Goal: Information Seeking & Learning: Learn about a topic

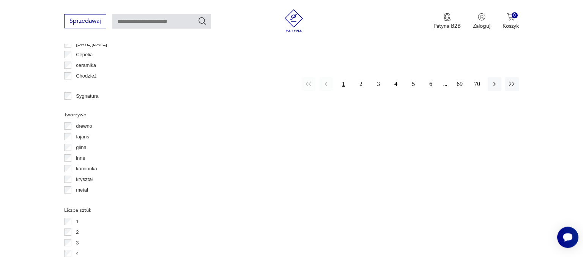
scroll to position [773, 0]
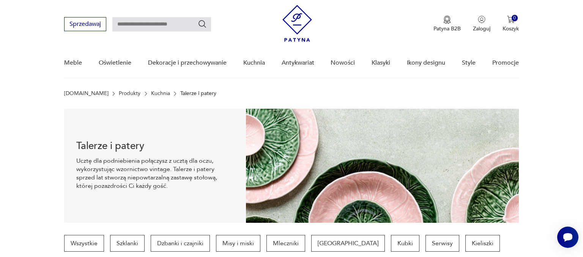
scroll to position [0, 0]
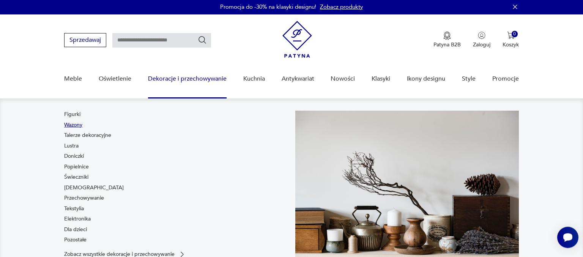
click at [72, 126] on link "Wazony" at bounding box center [73, 125] width 18 height 8
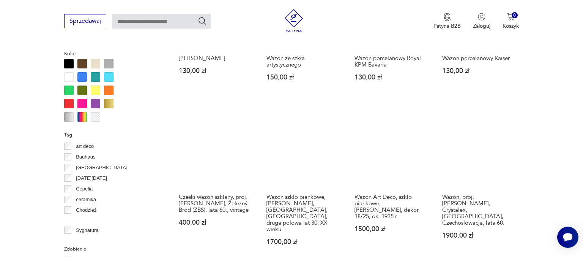
scroll to position [682, 0]
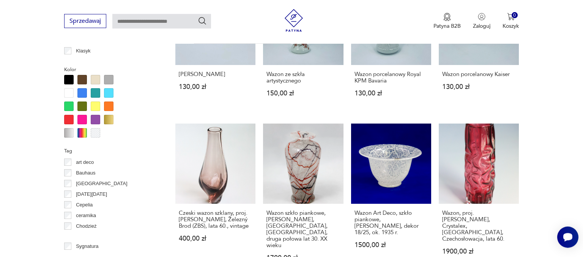
click at [80, 105] on div at bounding box center [81, 105] width 9 height 9
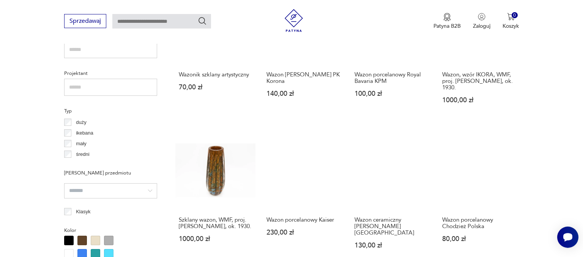
scroll to position [522, 0]
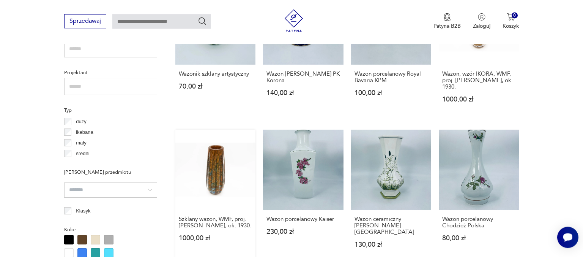
click at [221, 176] on link "Szklany wazon, WMF, proj. [PERSON_NAME], ok. 1930. 1000,00 zł" at bounding box center [215, 195] width 80 height 133
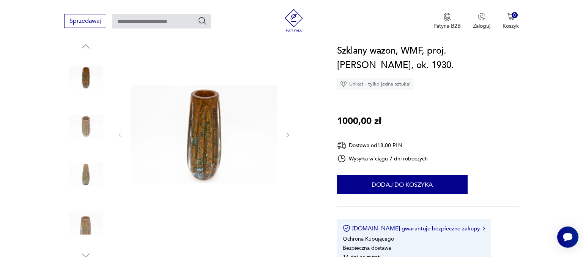
scroll to position [120, 0]
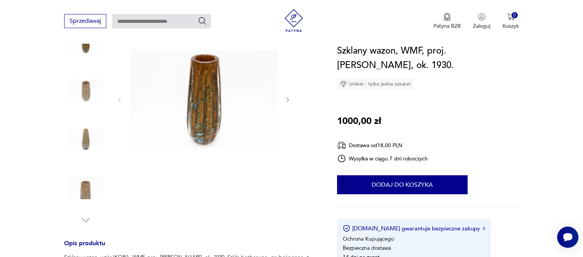
click at [287, 99] on icon "button" at bounding box center [288, 99] width 6 height 6
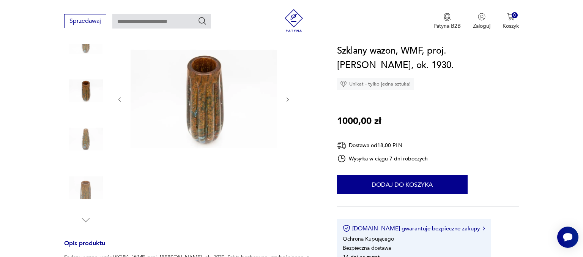
click at [287, 99] on icon "button" at bounding box center [288, 99] width 6 height 6
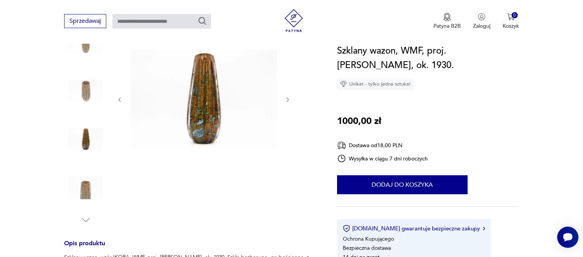
click at [287, 99] on icon "button" at bounding box center [288, 99] width 6 height 6
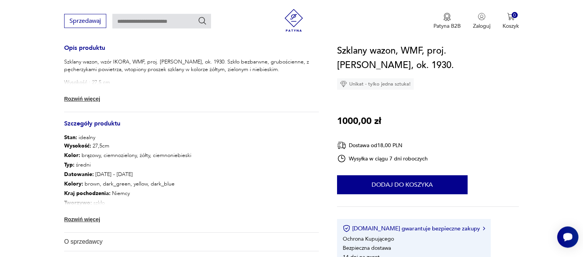
scroll to position [320, 0]
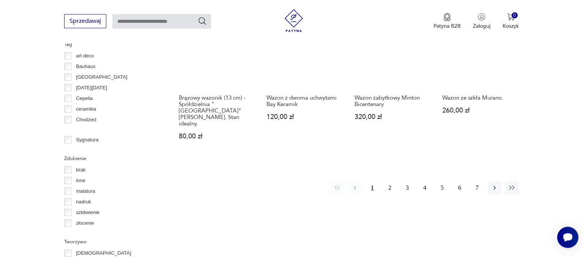
scroll to position [792, 0]
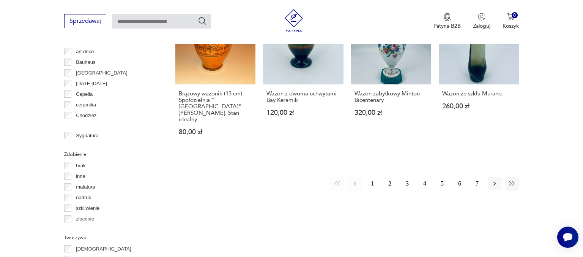
click at [390, 177] on button "2" at bounding box center [390, 184] width 14 height 14
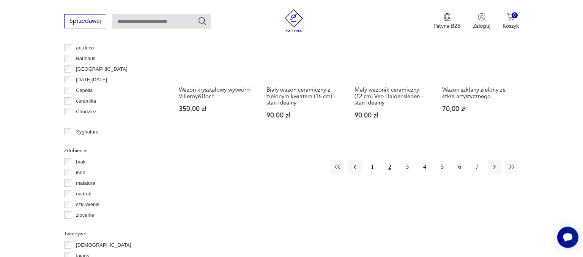
scroll to position [802, 0]
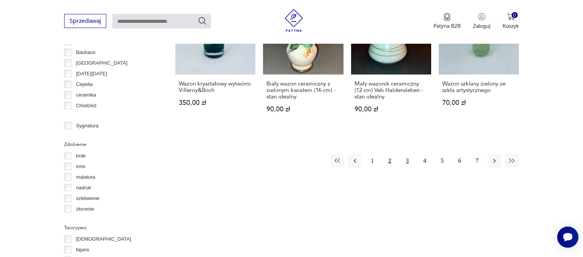
click at [408, 154] on button "3" at bounding box center [408, 161] width 14 height 14
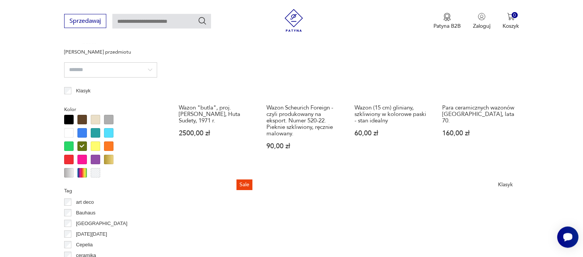
scroll to position [602, 0]
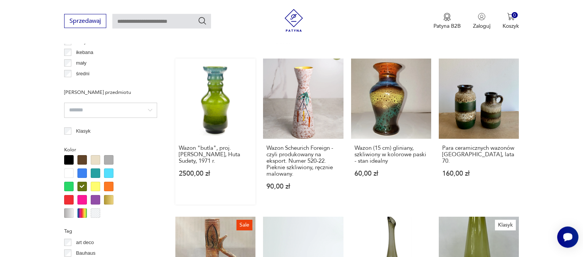
click at [218, 108] on link "Wazon "butla", proj. [PERSON_NAME], Huta Sudety, 1971 r. 2500,00 zł" at bounding box center [215, 131] width 80 height 146
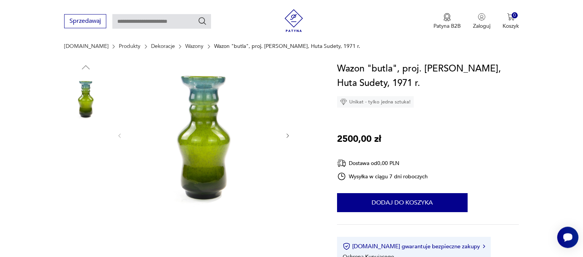
scroll to position [80, 0]
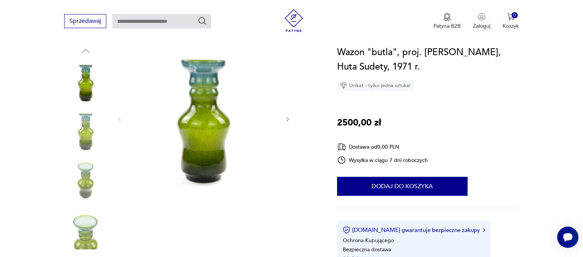
click at [287, 117] on icon "button" at bounding box center [288, 119] width 2 height 5
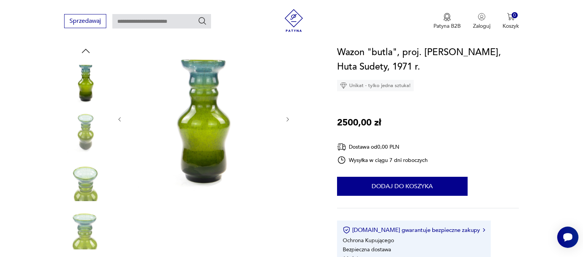
click at [287, 117] on icon "button" at bounding box center [288, 119] width 2 height 5
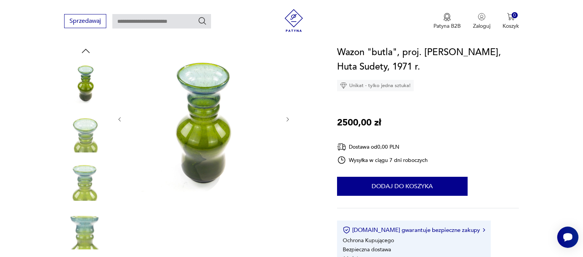
click at [287, 117] on icon "button" at bounding box center [288, 119] width 2 height 5
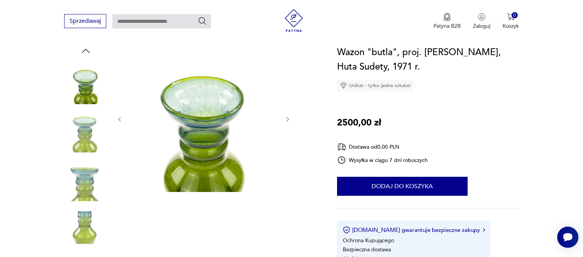
click at [287, 121] on icon "button" at bounding box center [288, 119] width 6 height 6
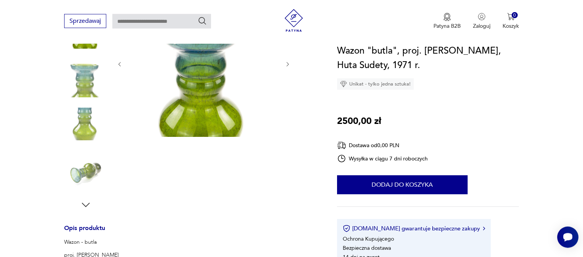
scroll to position [120, 0]
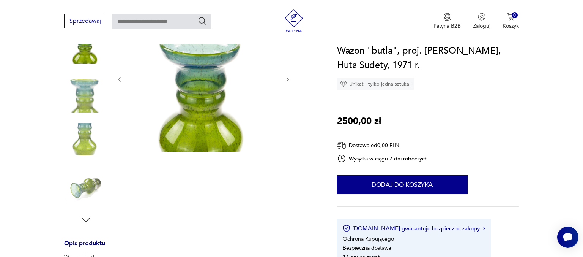
click at [289, 76] on icon "button" at bounding box center [288, 79] width 6 height 6
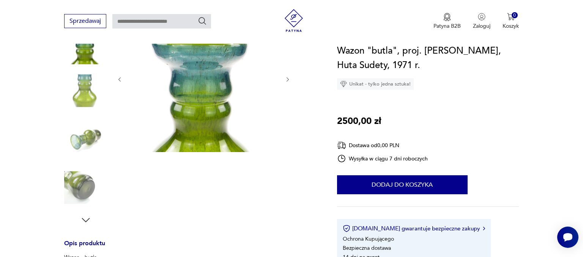
click at [289, 77] on icon "button" at bounding box center [288, 79] width 6 height 6
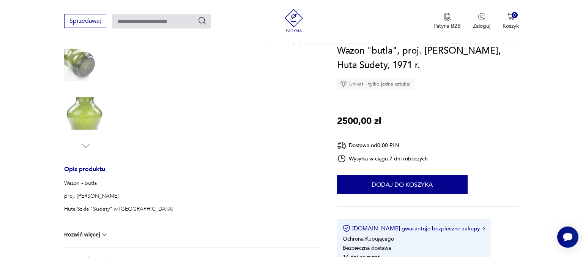
scroll to position [200, 0]
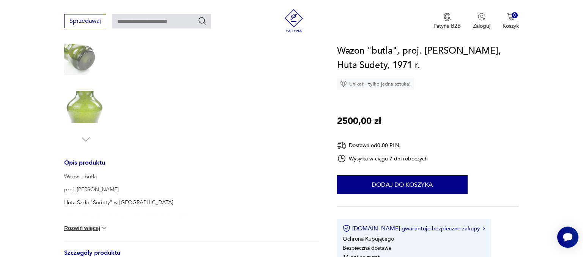
click at [74, 58] on img at bounding box center [85, 58] width 43 height 43
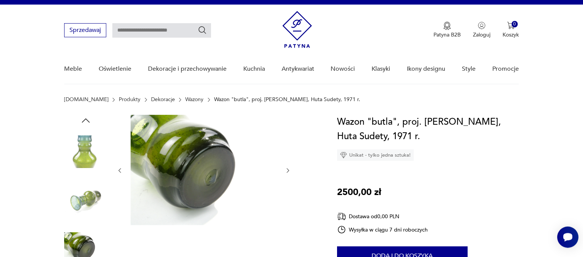
scroll to position [0, 0]
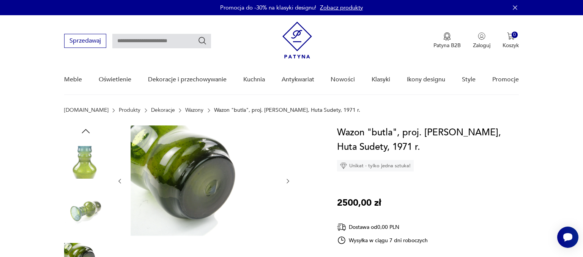
click at [288, 180] on icon "button" at bounding box center [288, 181] width 6 height 6
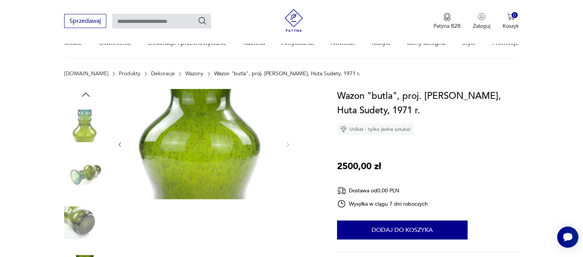
scroll to position [80, 0]
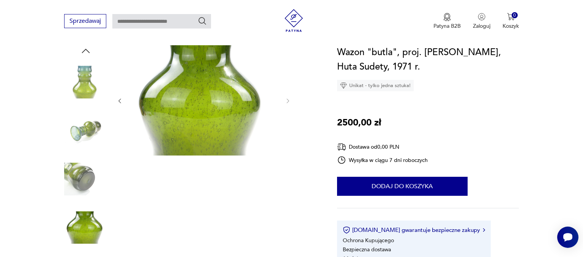
click at [80, 77] on img at bounding box center [85, 81] width 43 height 43
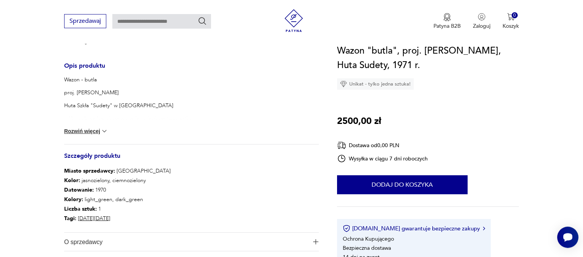
scroll to position [281, 0]
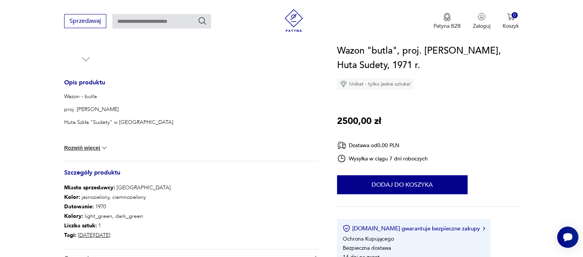
click at [107, 147] on img at bounding box center [105, 148] width 8 height 8
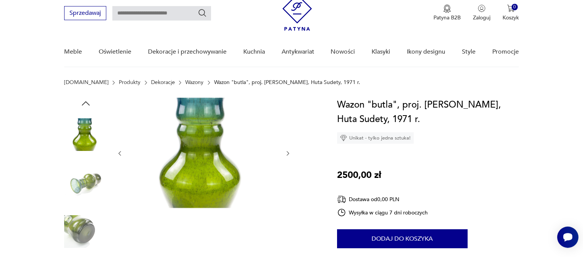
scroll to position [0, 0]
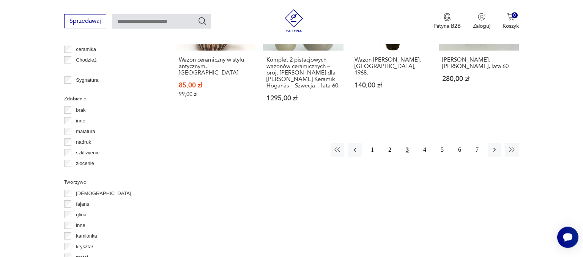
scroll to position [892, 0]
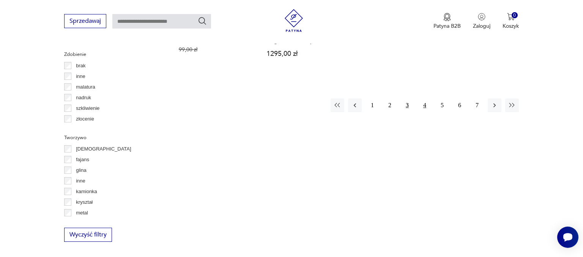
click at [425, 98] on button "4" at bounding box center [425, 105] width 14 height 14
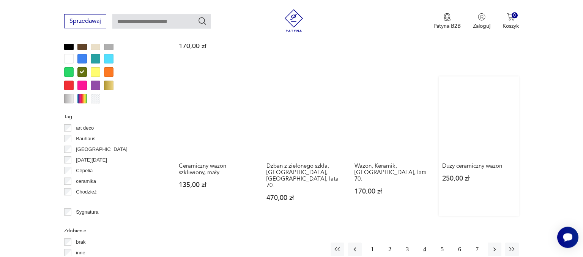
scroll to position [723, 0]
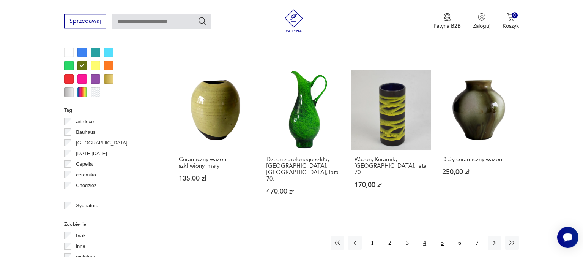
click at [442, 236] on button "5" at bounding box center [443, 243] width 14 height 14
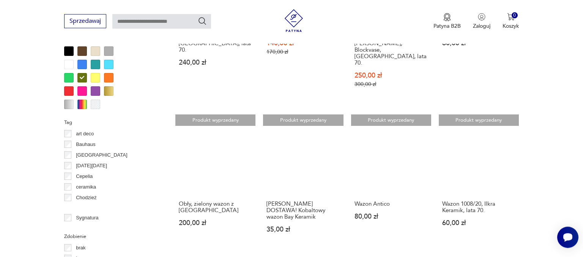
scroll to position [723, 0]
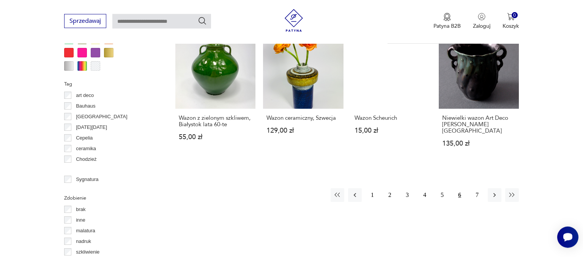
scroll to position [762, 0]
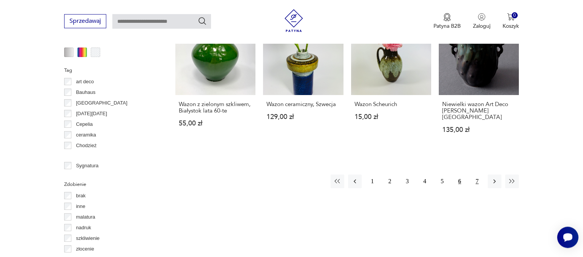
click at [477, 174] on button "7" at bounding box center [477, 181] width 14 height 14
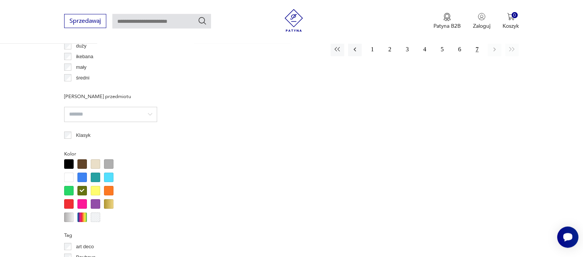
scroll to position [601, 0]
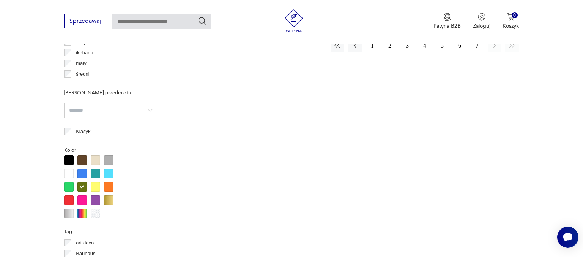
click at [71, 183] on div at bounding box center [68, 186] width 9 height 9
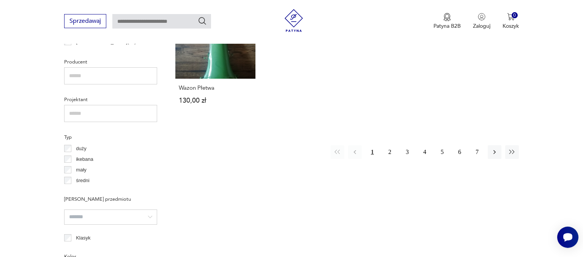
click at [80, 209] on input "search" at bounding box center [110, 216] width 93 height 15
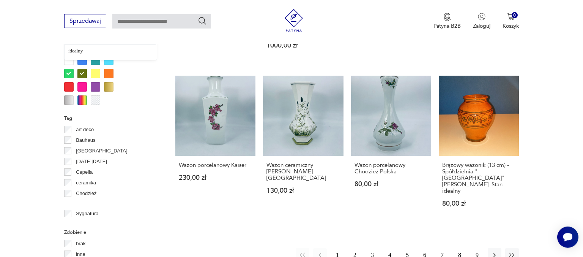
scroll to position [776, 0]
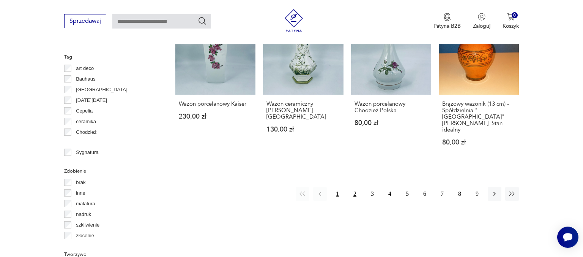
click at [354, 187] on button "2" at bounding box center [355, 194] width 14 height 14
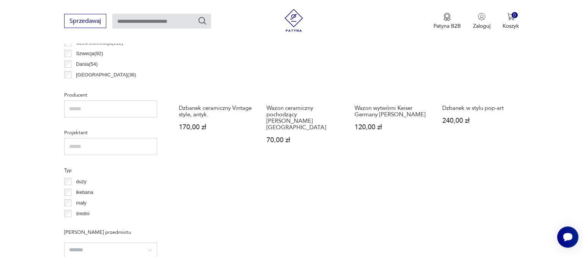
scroll to position [482, 0]
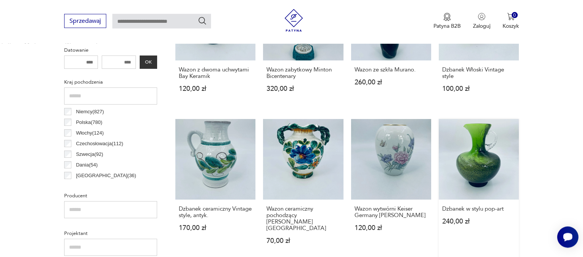
click at [507, 172] on link "Dzbanek w stylu pop-art 240,00 zł" at bounding box center [479, 188] width 80 height 139
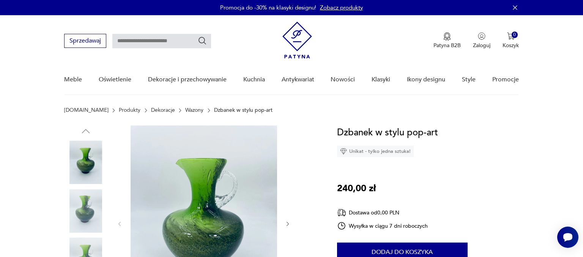
click at [289, 222] on icon "button" at bounding box center [288, 224] width 6 height 6
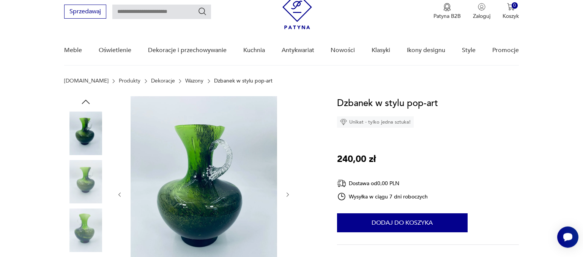
scroll to position [40, 0]
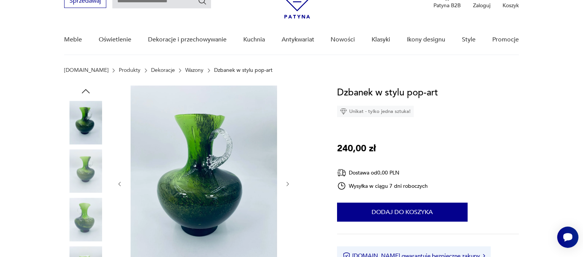
click at [287, 185] on icon "button" at bounding box center [288, 184] width 6 height 6
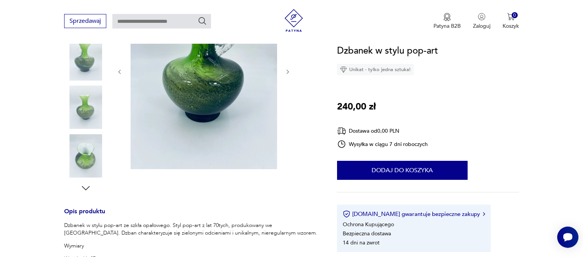
scroll to position [80, 0]
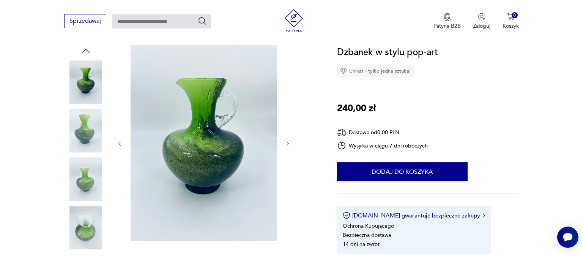
click at [90, 227] on img at bounding box center [85, 227] width 43 height 43
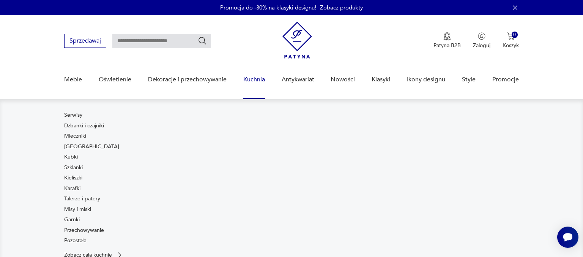
scroll to position [40, 0]
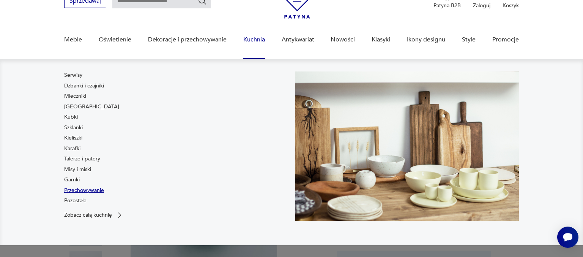
click at [98, 190] on link "Przechowywanie" at bounding box center [84, 190] width 40 height 8
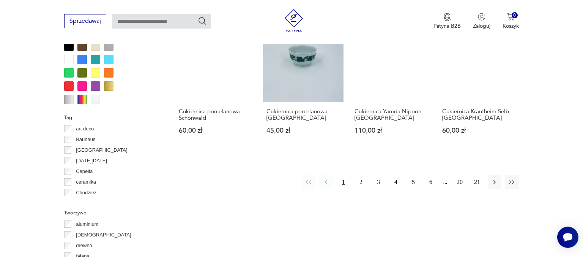
scroll to position [814, 0]
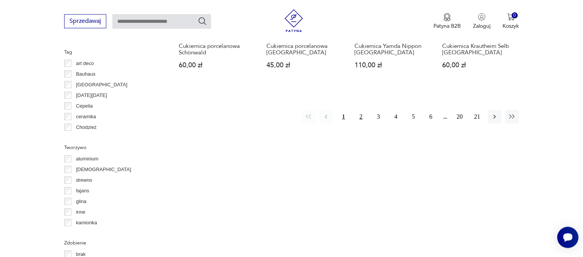
click at [361, 111] on button "2" at bounding box center [361, 117] width 14 height 14
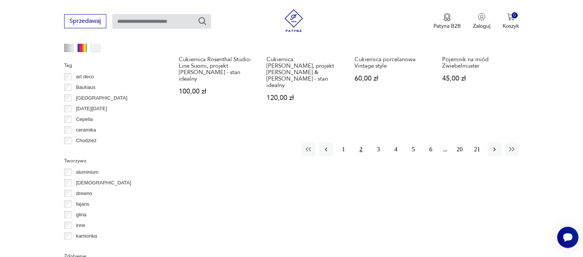
scroll to position [803, 0]
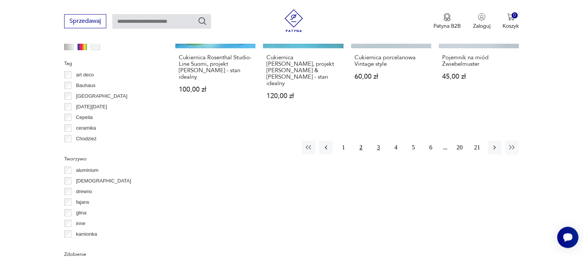
click at [377, 141] on button "3" at bounding box center [379, 147] width 14 height 14
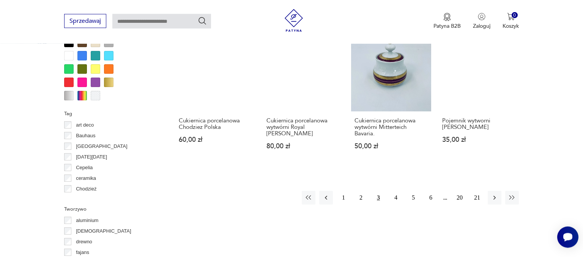
scroll to position [802, 0]
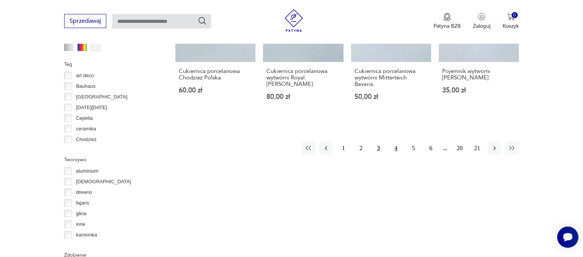
click at [396, 141] on button "4" at bounding box center [396, 148] width 14 height 14
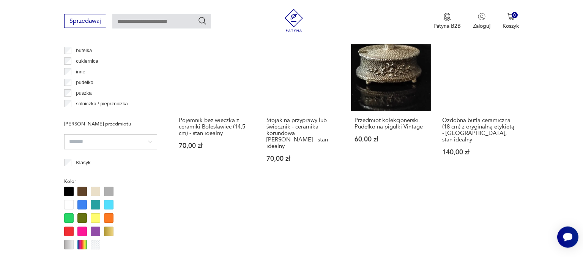
scroll to position [723, 0]
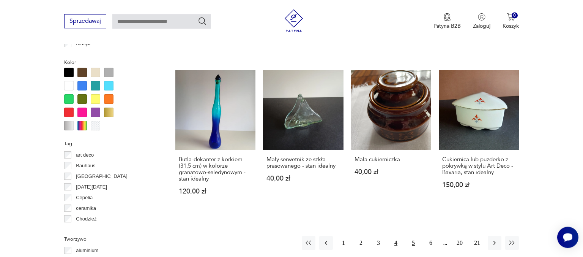
click at [413, 236] on button "5" at bounding box center [414, 243] width 14 height 14
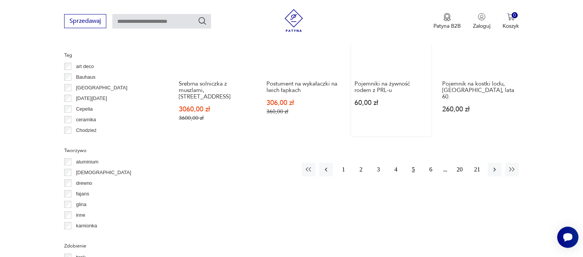
scroll to position [762, 0]
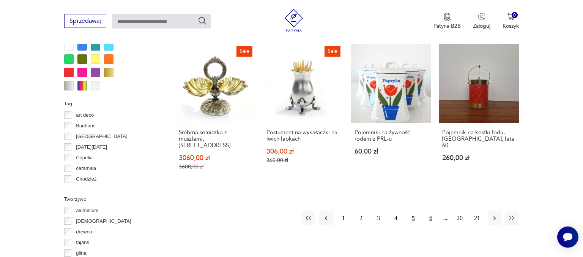
click at [432, 211] on button "6" at bounding box center [431, 218] width 14 height 14
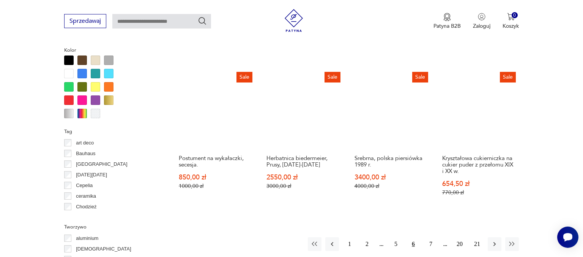
scroll to position [843, 0]
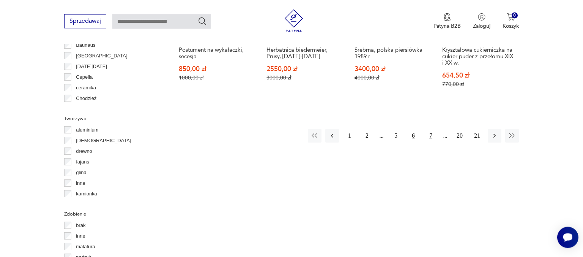
click at [429, 129] on button "7" at bounding box center [431, 136] width 14 height 14
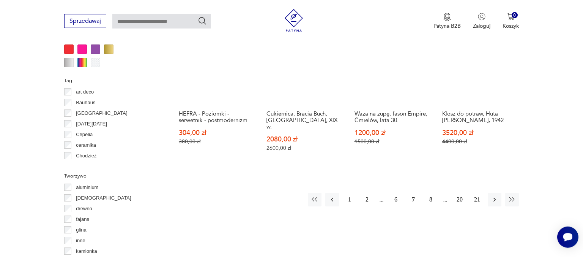
scroll to position [803, 0]
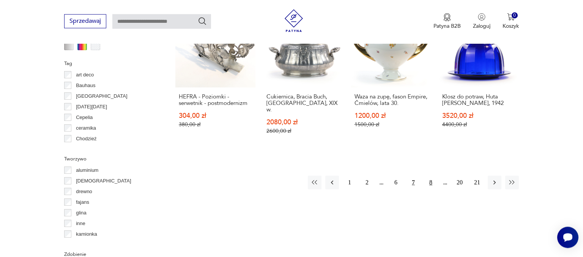
click at [431, 175] on button "8" at bounding box center [431, 182] width 14 height 14
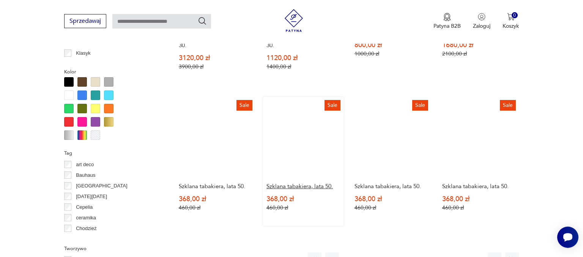
scroll to position [722, 0]
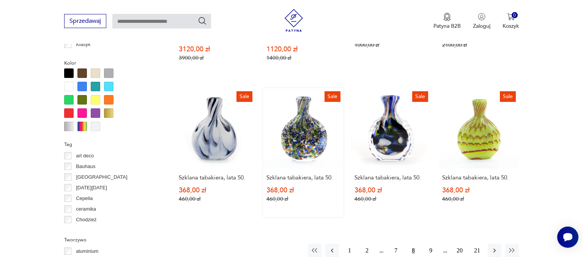
click at [305, 146] on link "Sale Szklana tabakiera, lata 50. 368,00 zł 460,00 zł" at bounding box center [303, 152] width 80 height 129
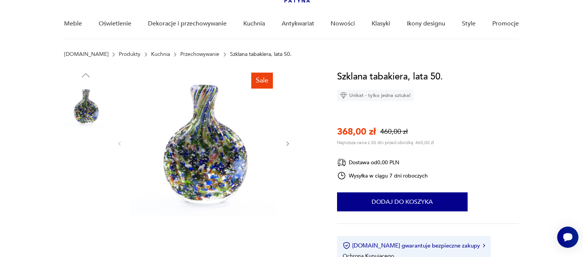
scroll to position [80, 0]
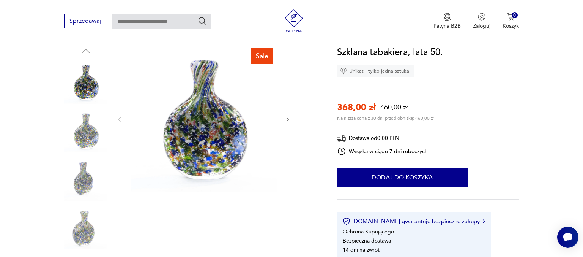
click at [288, 119] on icon "button" at bounding box center [288, 119] width 6 height 6
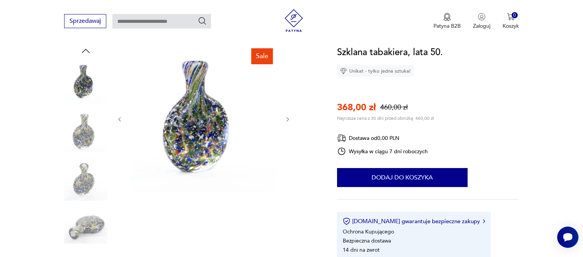
click at [288, 119] on icon "button" at bounding box center [288, 119] width 6 height 6
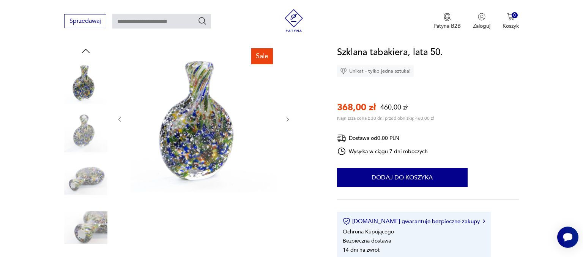
click at [288, 119] on icon "button" at bounding box center [288, 119] width 6 height 6
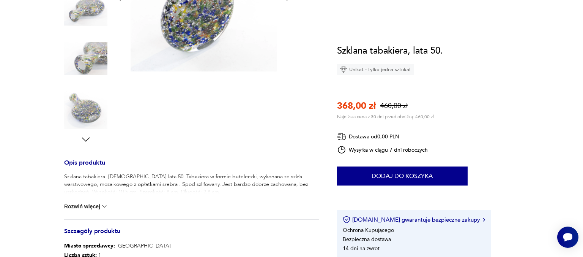
scroll to position [0, 0]
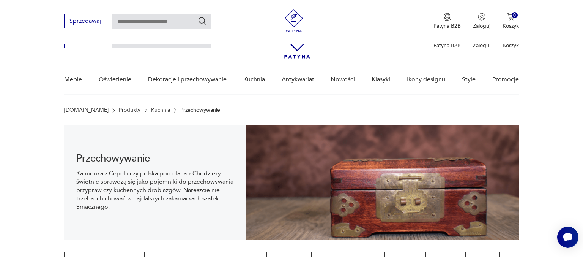
scroll to position [742, 0]
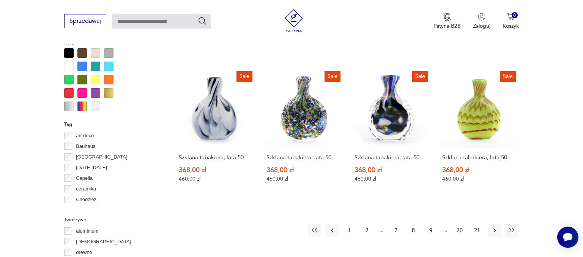
click at [430, 223] on button "9" at bounding box center [431, 230] width 14 height 14
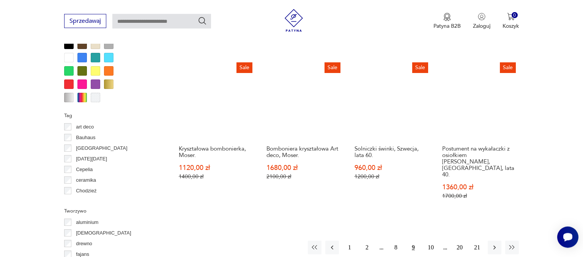
scroll to position [762, 0]
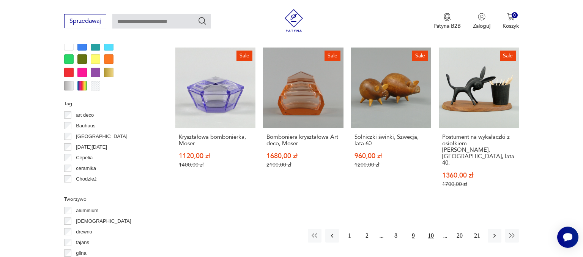
click at [431, 229] on button "10" at bounding box center [431, 236] width 14 height 14
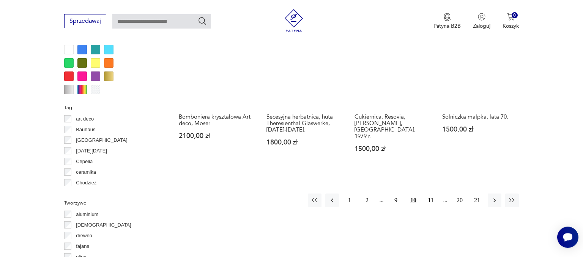
scroll to position [762, 0]
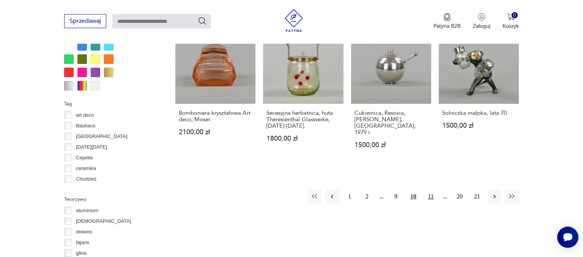
click at [431, 189] on button "11" at bounding box center [431, 196] width 14 height 14
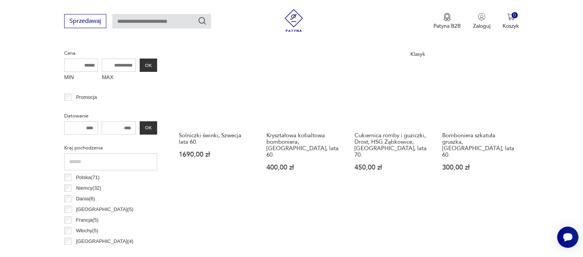
scroll to position [281, 0]
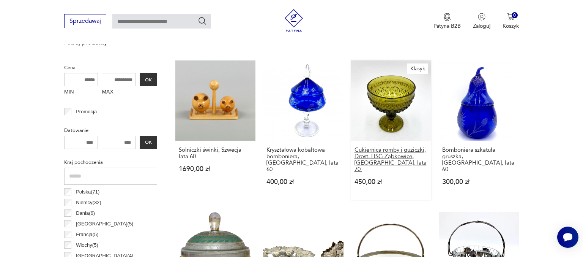
click at [377, 156] on h3 "Cukiernica romby i guziczki, Drost, HSG Ząbkowice, [GEOGRAPHIC_DATA], lata 70." at bounding box center [391, 160] width 73 height 26
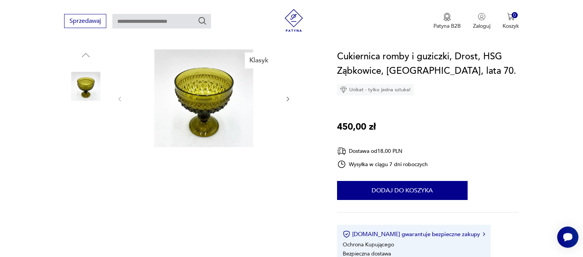
scroll to position [80, 0]
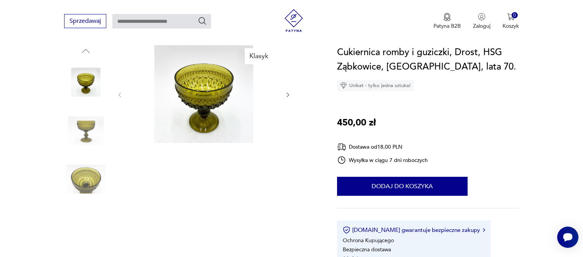
click at [288, 93] on icon "button" at bounding box center [288, 95] width 6 height 6
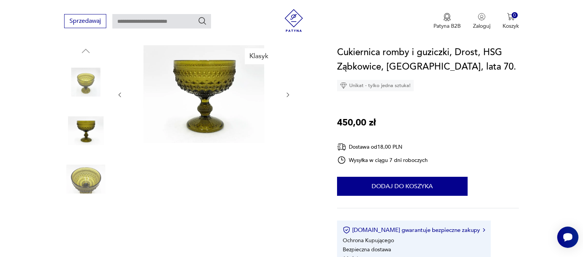
click at [289, 93] on icon "button" at bounding box center [288, 95] width 6 height 6
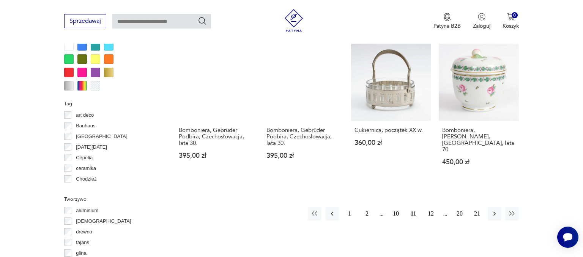
scroll to position [843, 0]
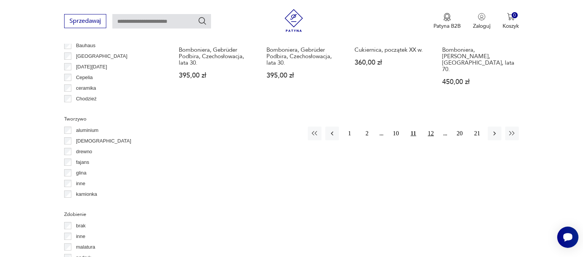
click at [431, 126] on button "12" at bounding box center [431, 133] width 14 height 14
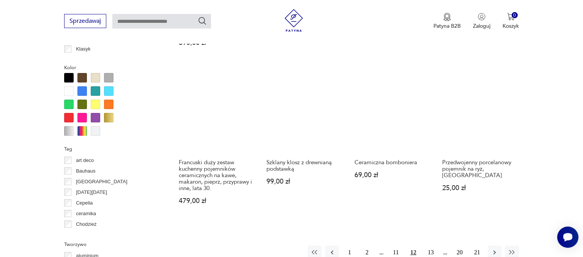
scroll to position [722, 0]
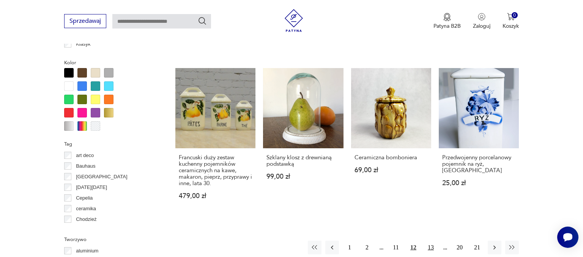
click at [432, 240] on button "13" at bounding box center [431, 247] width 14 height 14
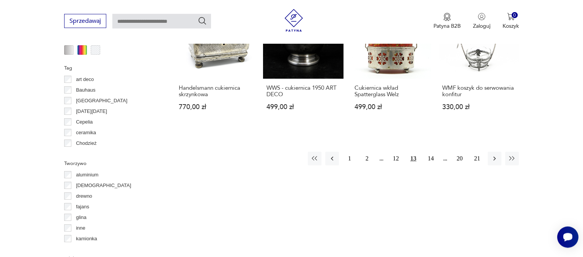
scroll to position [803, 0]
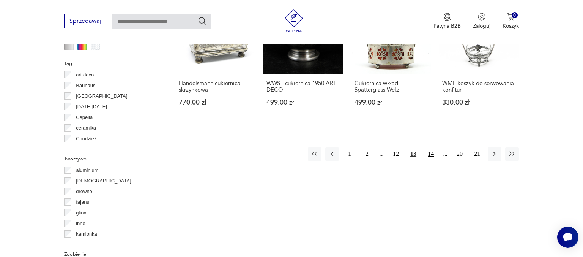
click at [430, 147] on button "14" at bounding box center [431, 154] width 14 height 14
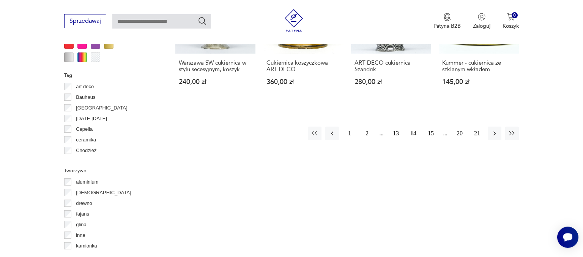
scroll to position [803, 0]
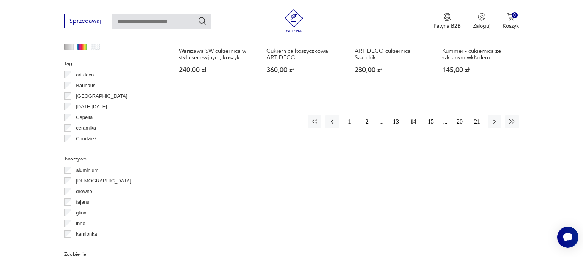
click at [432, 120] on button "15" at bounding box center [431, 122] width 14 height 14
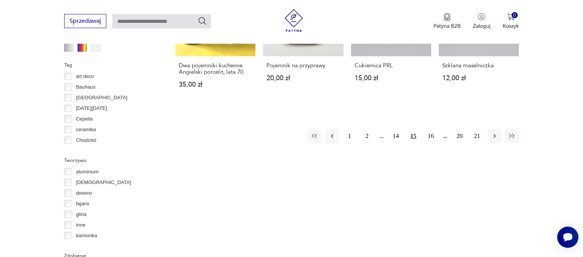
scroll to position [803, 0]
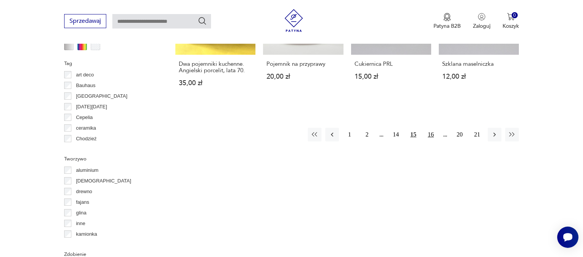
click at [431, 128] on button "16" at bounding box center [431, 135] width 14 height 14
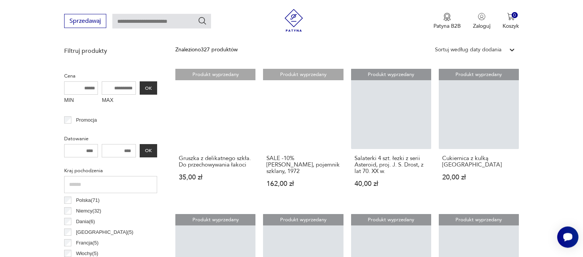
scroll to position [281, 0]
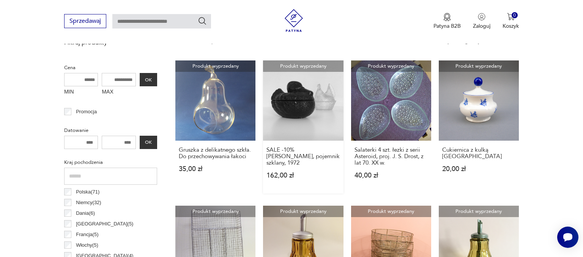
click at [301, 130] on link "Produkt wyprzedany SALE -10% Czarny Kaczor, pojemnik szklany, 1972 162,00 zł" at bounding box center [303, 126] width 80 height 133
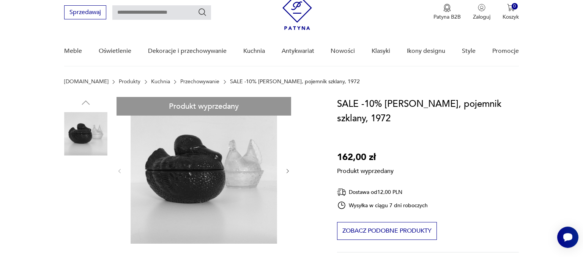
scroll to position [40, 0]
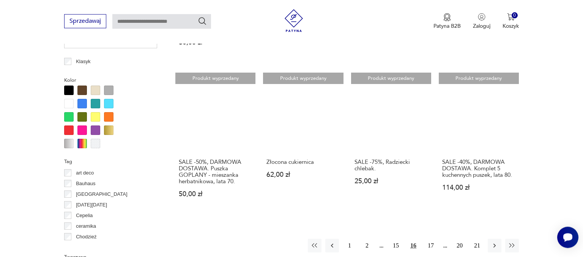
scroll to position [722, 0]
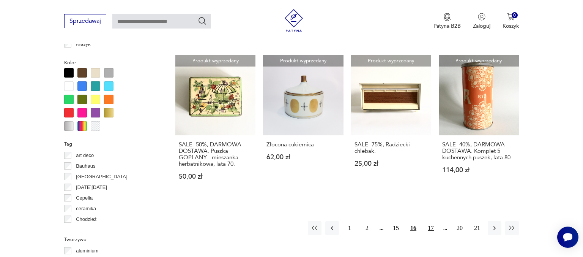
click at [429, 227] on button "17" at bounding box center [431, 228] width 14 height 14
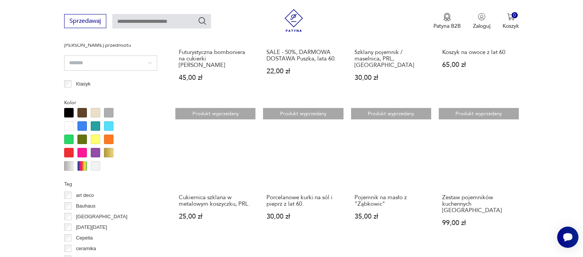
scroll to position [722, 0]
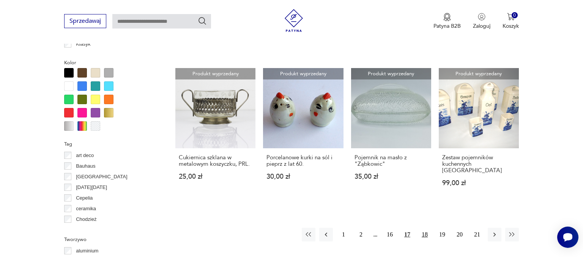
click at [424, 227] on button "18" at bounding box center [425, 234] width 14 height 14
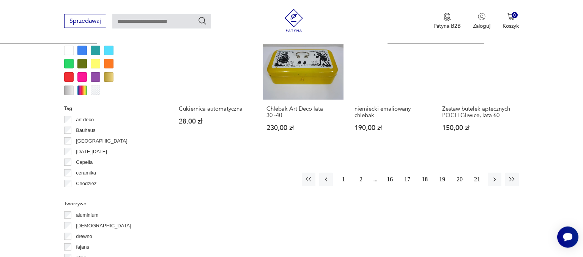
scroll to position [803, 0]
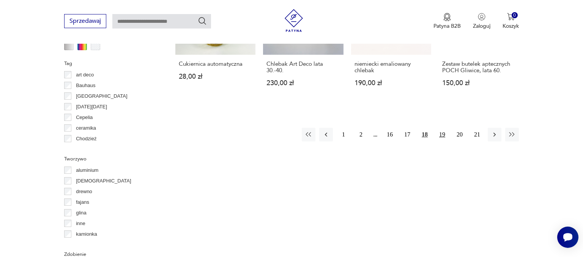
click at [441, 129] on button "19" at bounding box center [443, 135] width 14 height 14
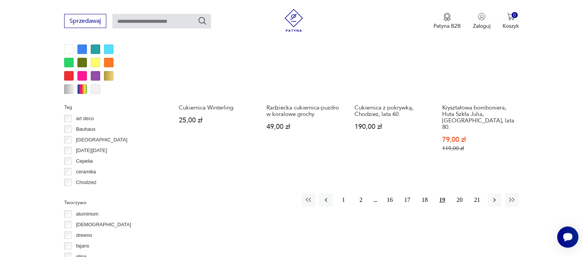
scroll to position [762, 0]
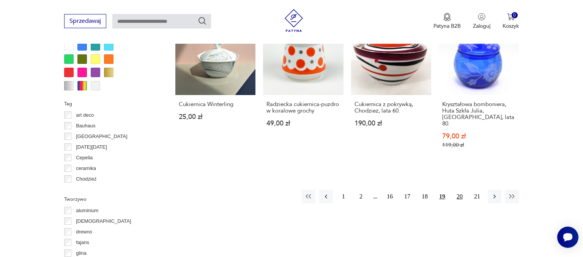
click at [461, 189] on button "20" at bounding box center [460, 196] width 14 height 14
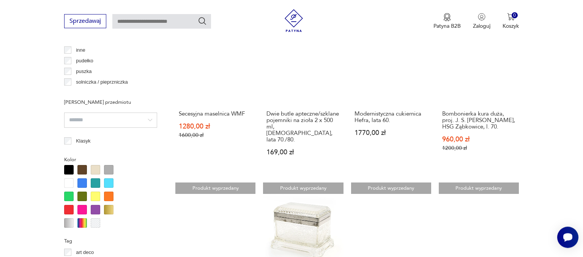
scroll to position [602, 0]
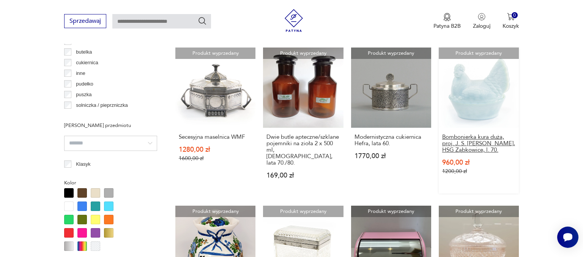
click at [472, 139] on h3 "Bombonierka kura duża, proj. J. S. [PERSON_NAME], HSG Ząbkowice, l. 70." at bounding box center [478, 143] width 73 height 19
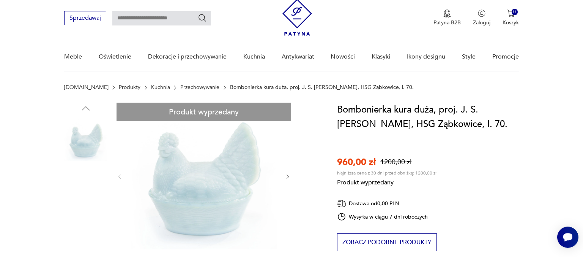
scroll to position [40, 0]
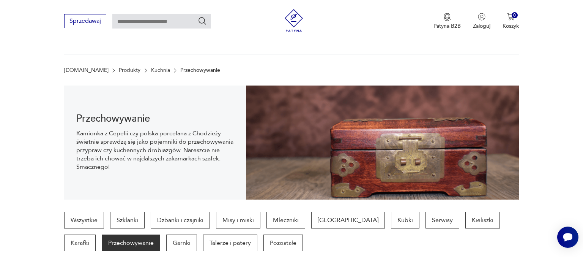
scroll to position [672, 0]
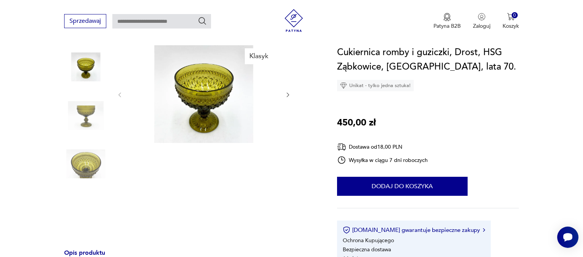
click at [287, 93] on icon "button" at bounding box center [288, 95] width 6 height 6
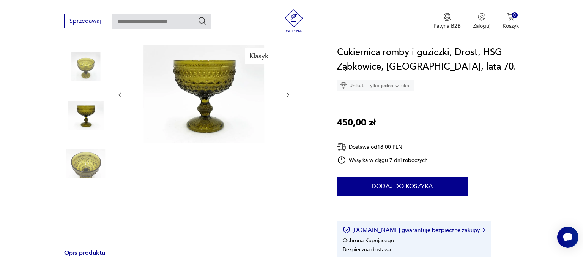
click at [287, 93] on icon "button" at bounding box center [288, 95] width 6 height 6
